Goal: Task Accomplishment & Management: Use online tool/utility

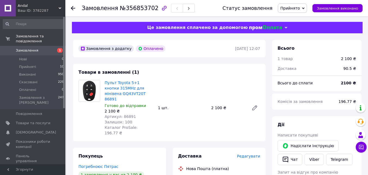
click at [22, 48] on span "Замовлення" at bounding box center [27, 50] width 23 height 5
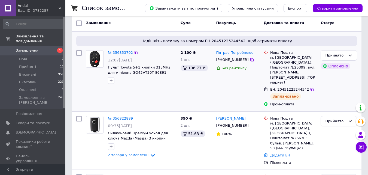
scroll to position [55, 0]
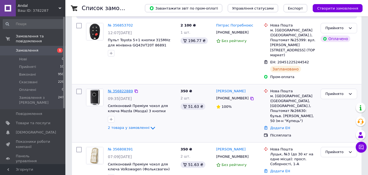
click at [129, 89] on link "№ 356822889" at bounding box center [120, 91] width 25 height 4
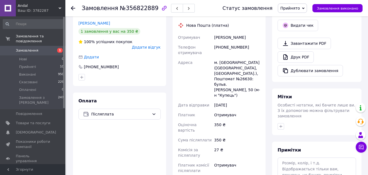
scroll to position [218, 0]
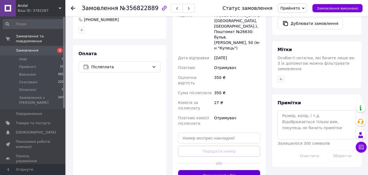
click at [229, 170] on button "Згенерувати ЕН" at bounding box center [219, 175] width 82 height 11
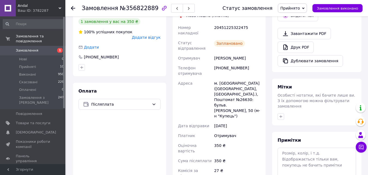
scroll to position [136, 0]
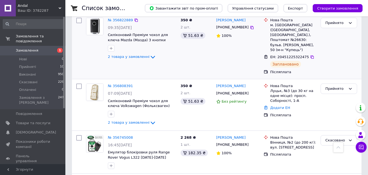
scroll to position [136, 0]
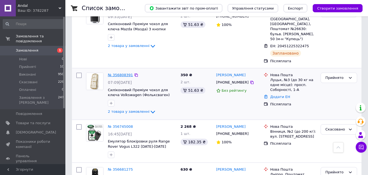
click at [110, 73] on link "№ 356808391" at bounding box center [120, 75] width 25 height 4
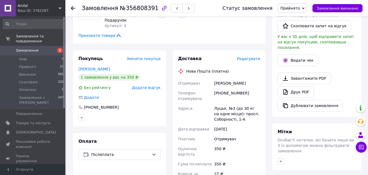
scroll to position [191, 0]
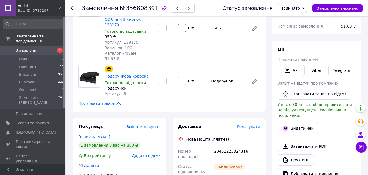
scroll to position [0, 0]
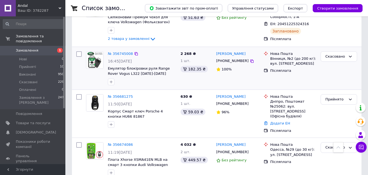
scroll to position [218, 0]
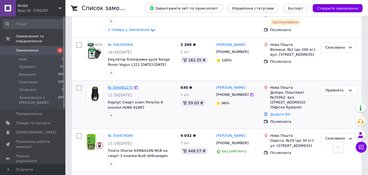
click at [128, 85] on link "№ 356681275" at bounding box center [120, 87] width 25 height 4
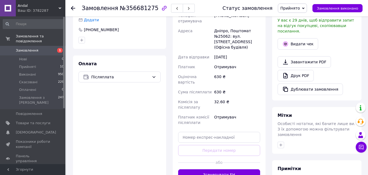
scroll to position [164, 0]
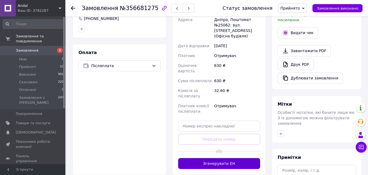
click at [251, 158] on button "Згенерувати ЕН" at bounding box center [219, 163] width 82 height 11
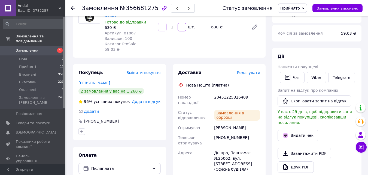
scroll to position [27, 0]
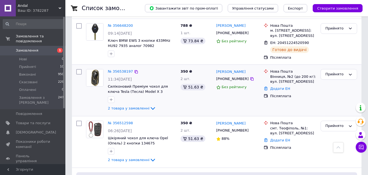
scroll to position [382, 0]
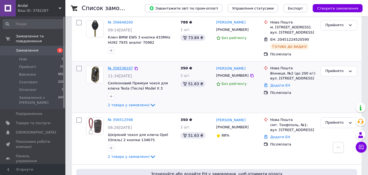
click at [125, 66] on link "№ 356538197" at bounding box center [120, 68] width 25 height 4
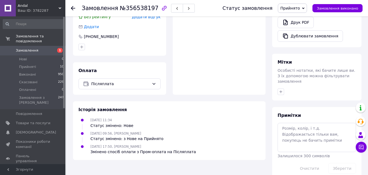
scroll to position [256, 0]
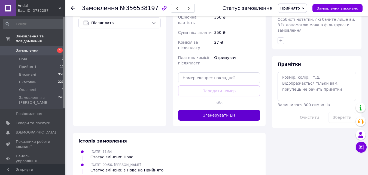
click at [207, 110] on button "Згенерувати ЕН" at bounding box center [219, 115] width 82 height 11
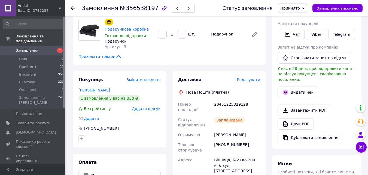
scroll to position [136, 0]
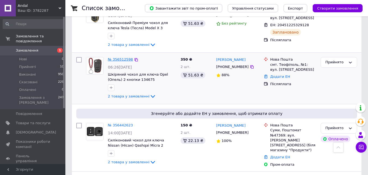
scroll to position [436, 0]
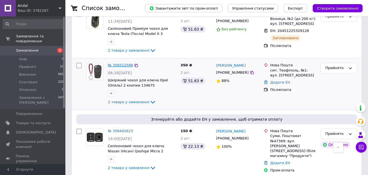
click at [116, 63] on link "№ 356512598" at bounding box center [120, 65] width 25 height 4
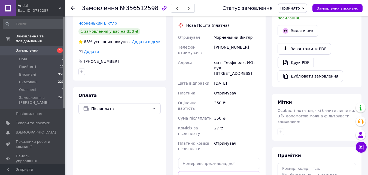
scroll to position [183, 0]
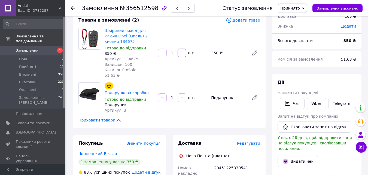
scroll to position [82, 0]
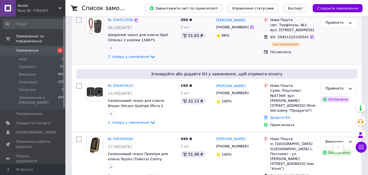
scroll to position [491, 0]
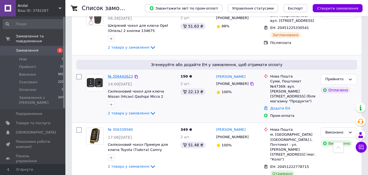
click at [120, 74] on link "№ 356442623" at bounding box center [120, 76] width 25 height 4
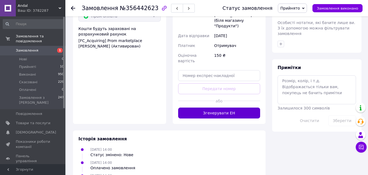
click at [214, 107] on button "Згенерувати ЕН" at bounding box center [219, 112] width 82 height 11
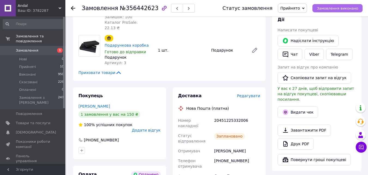
scroll to position [85, 0]
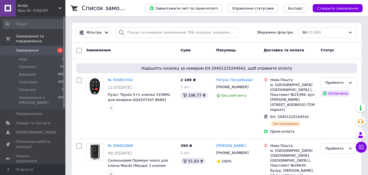
click at [38, 48] on span "Замовлення" at bounding box center [33, 50] width 35 height 5
